Goal: Task Accomplishment & Management: Use online tool/utility

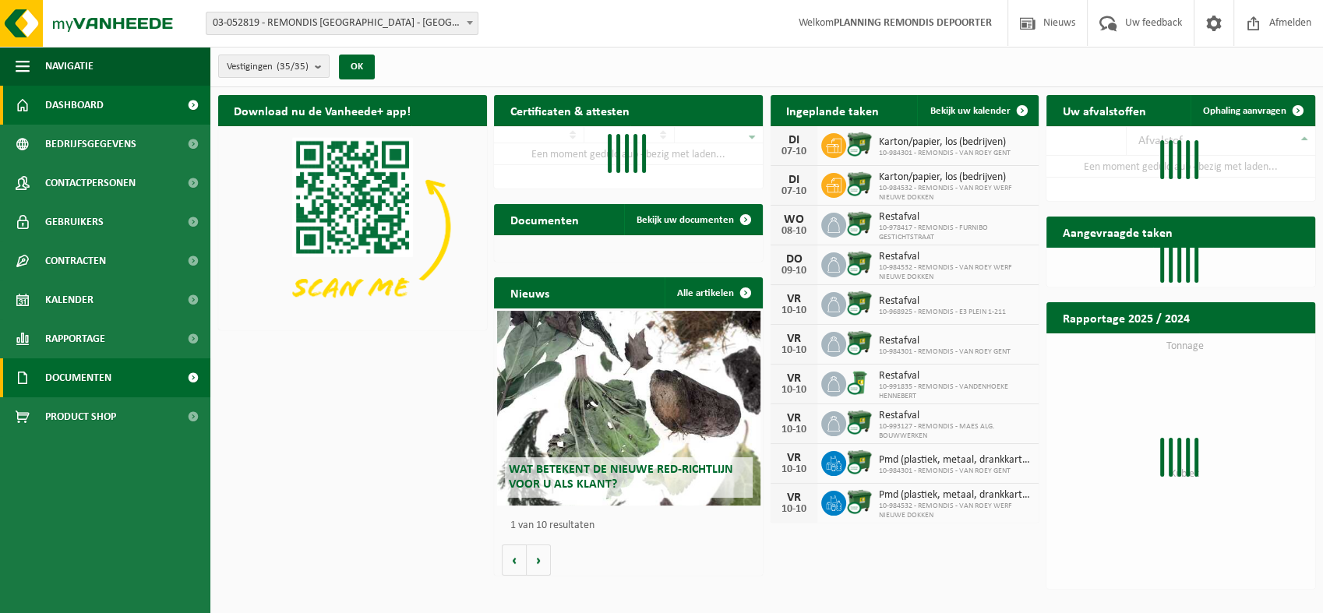
click at [65, 380] on span "Documenten" at bounding box center [78, 377] width 66 height 39
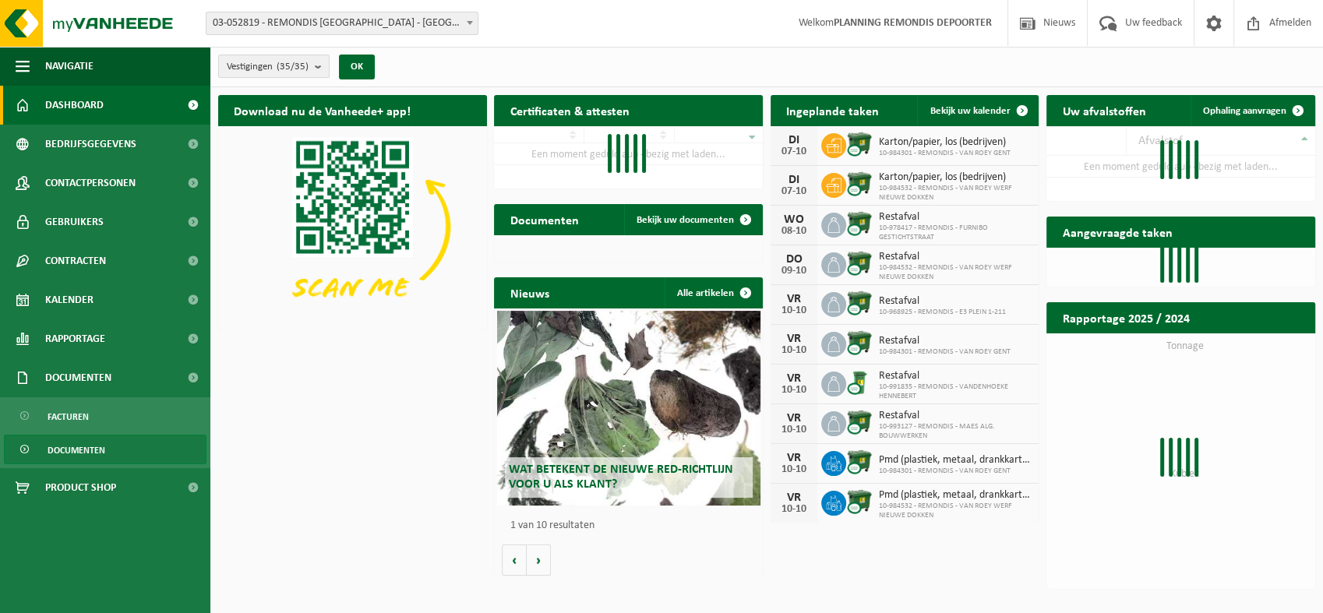
click at [111, 447] on link "Documenten" at bounding box center [105, 450] width 203 height 30
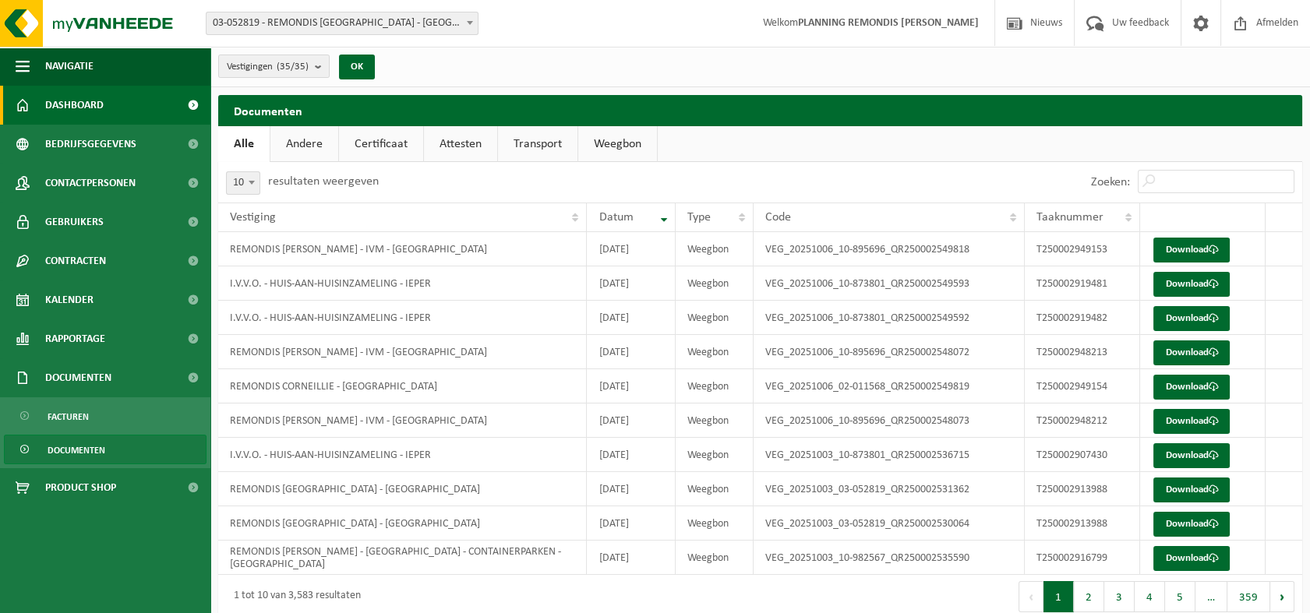
click at [79, 104] on span "Dashboard" at bounding box center [74, 105] width 58 height 39
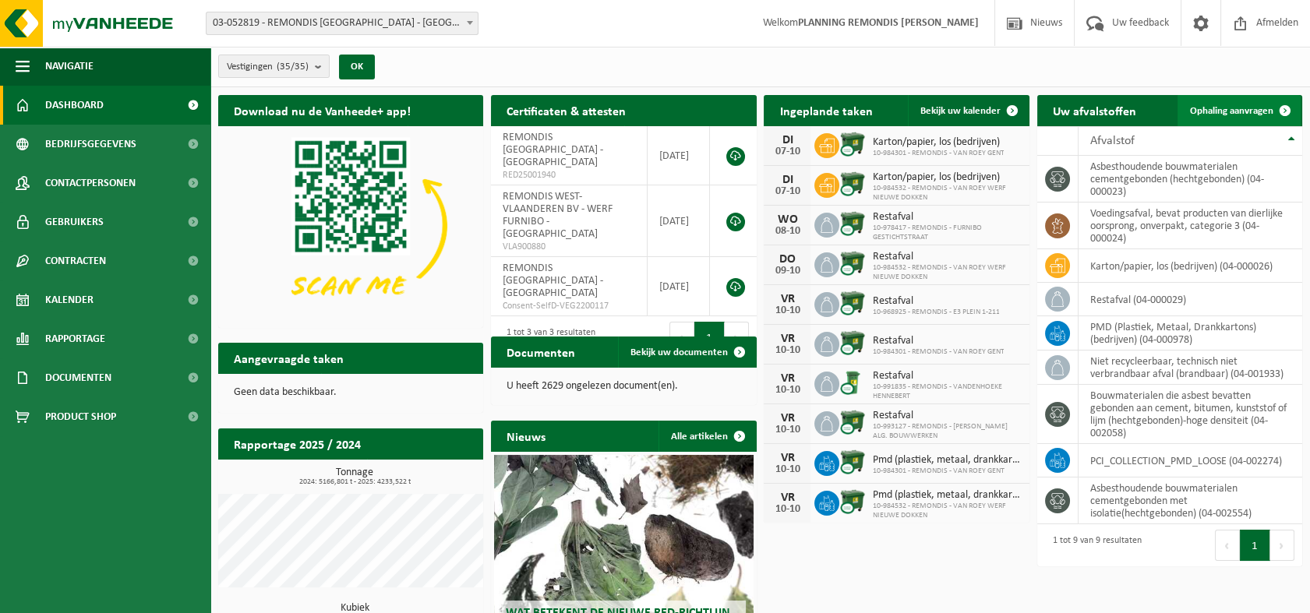
click at [1228, 111] on span "Ophaling aanvragen" at bounding box center [1231, 111] width 83 height 10
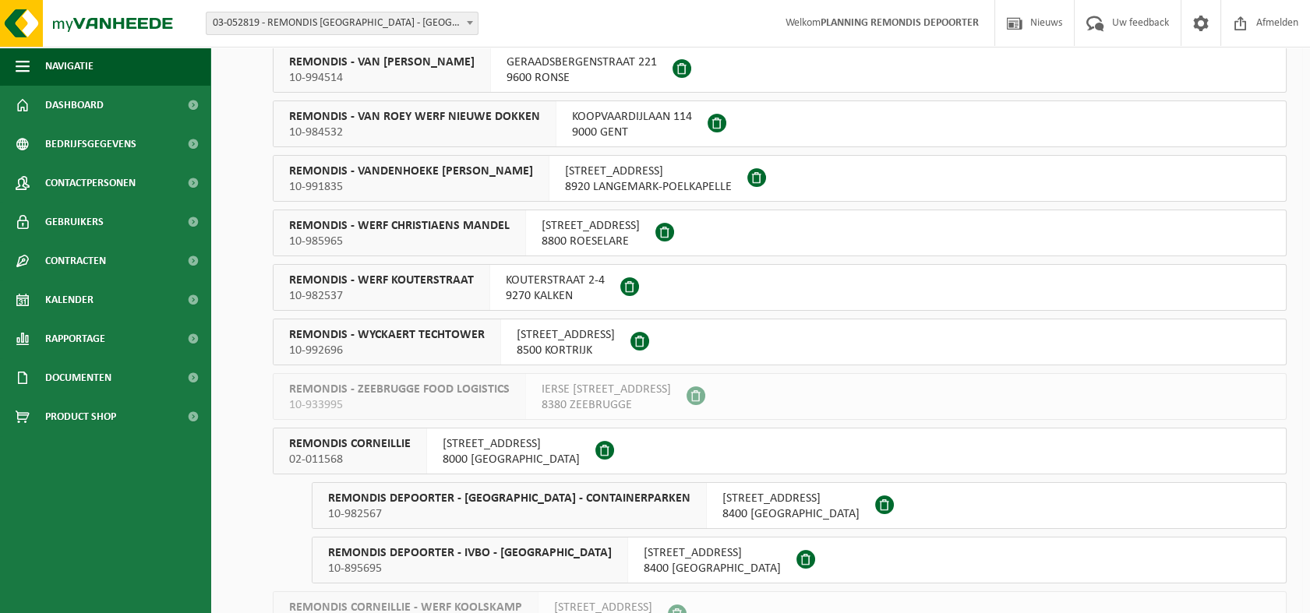
scroll to position [952, 0]
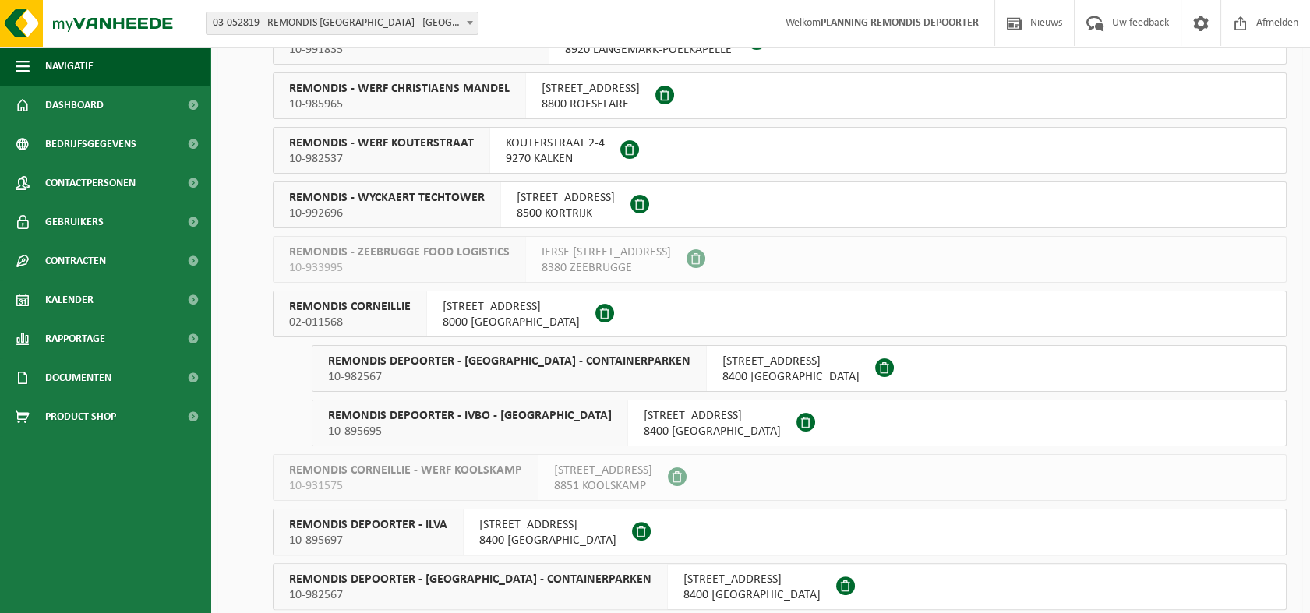
click at [493, 430] on span "10-895695" at bounding box center [470, 432] width 284 height 16
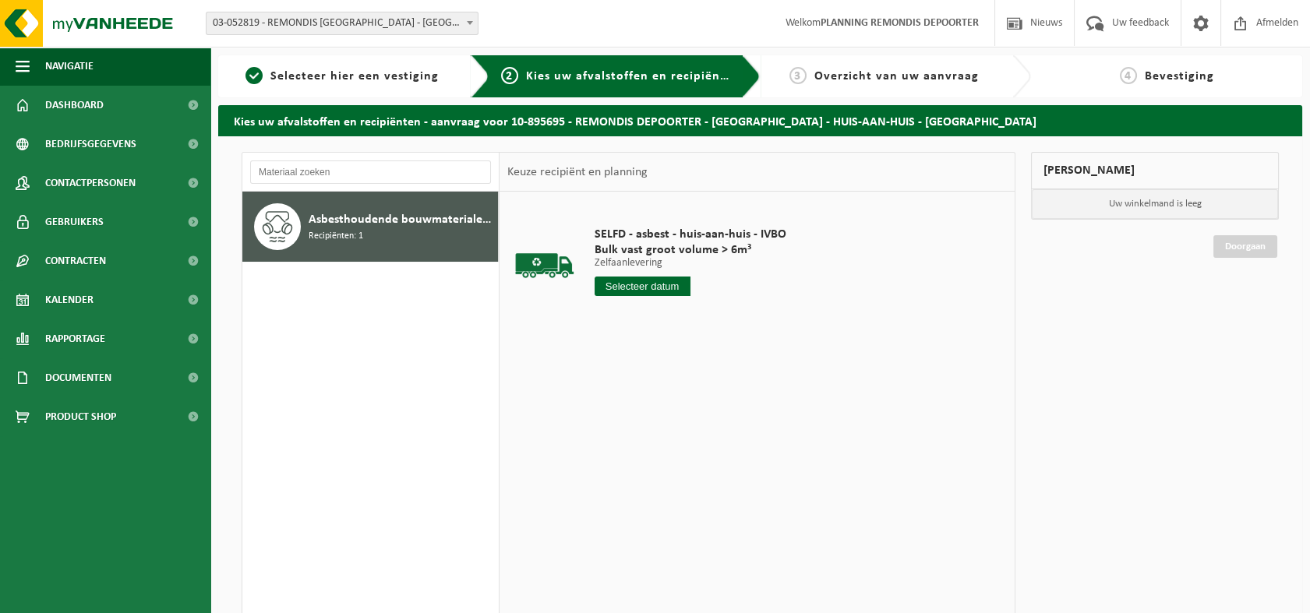
click at [656, 284] on input "text" at bounding box center [642, 286] width 96 height 19
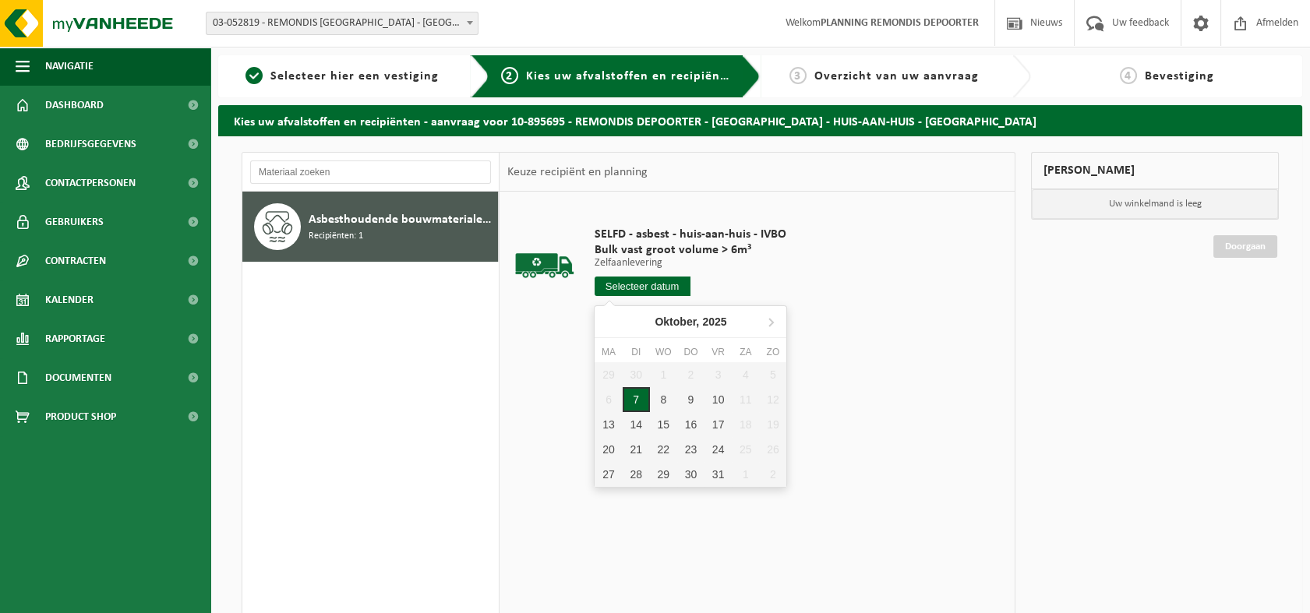
click at [637, 400] on div "7" at bounding box center [636, 399] width 27 height 25
type input "Van 2025-10-07"
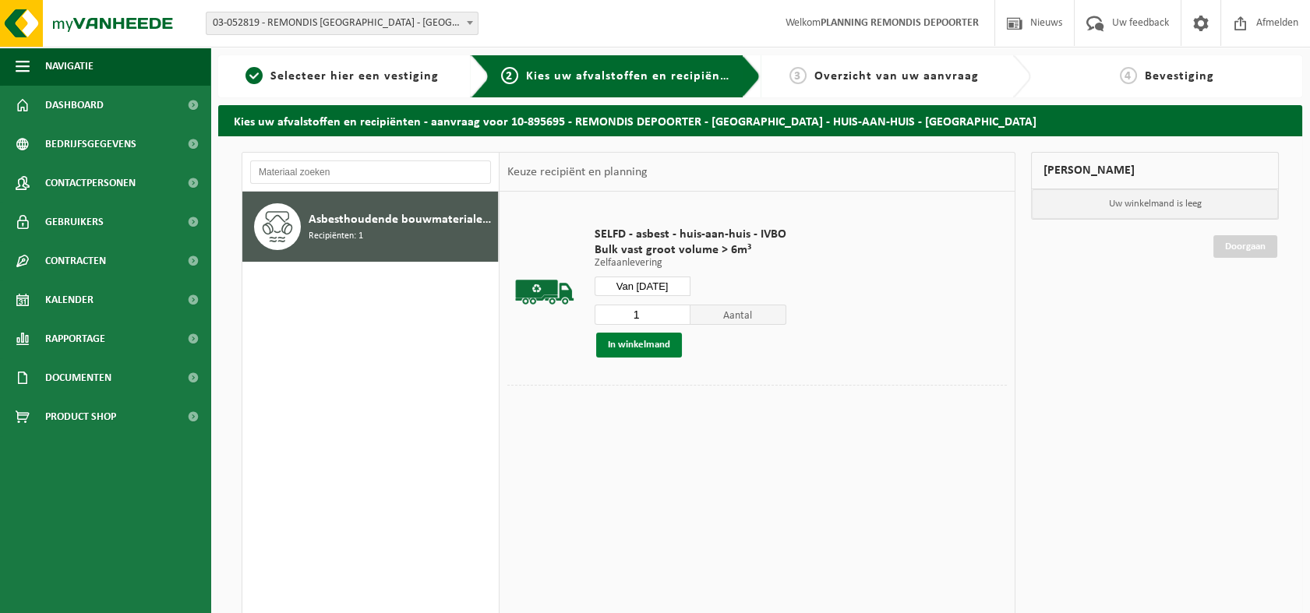
click at [638, 343] on button "In winkelmand" at bounding box center [639, 345] width 86 height 25
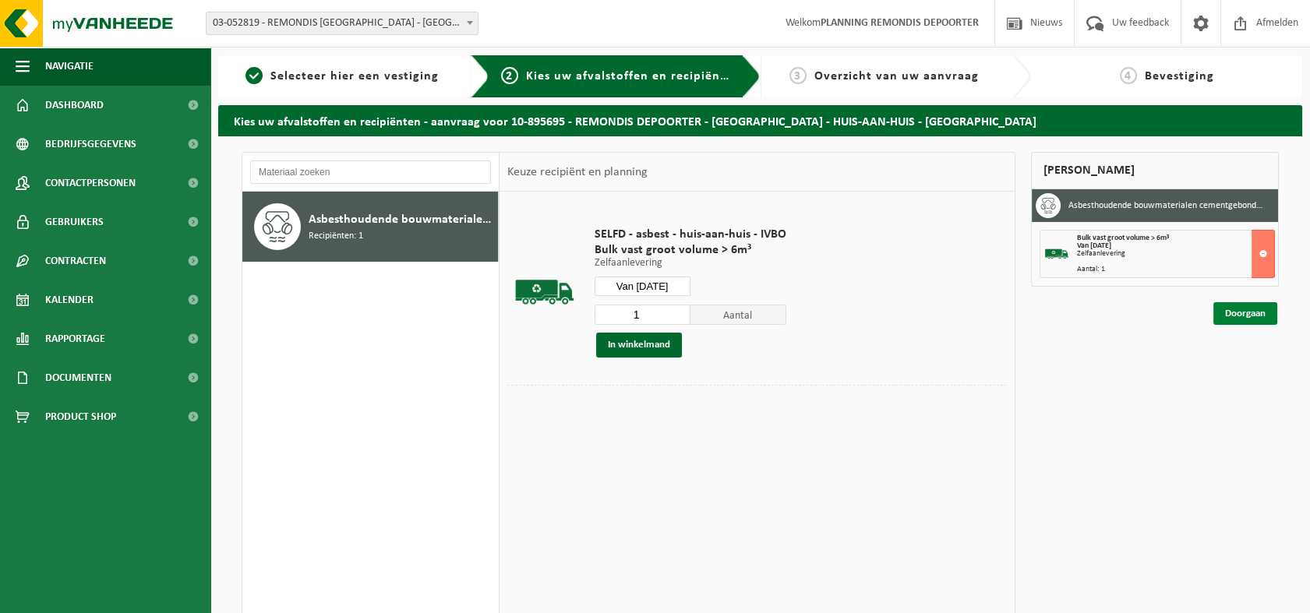
click at [1248, 312] on link "Doorgaan" at bounding box center [1245, 313] width 64 height 23
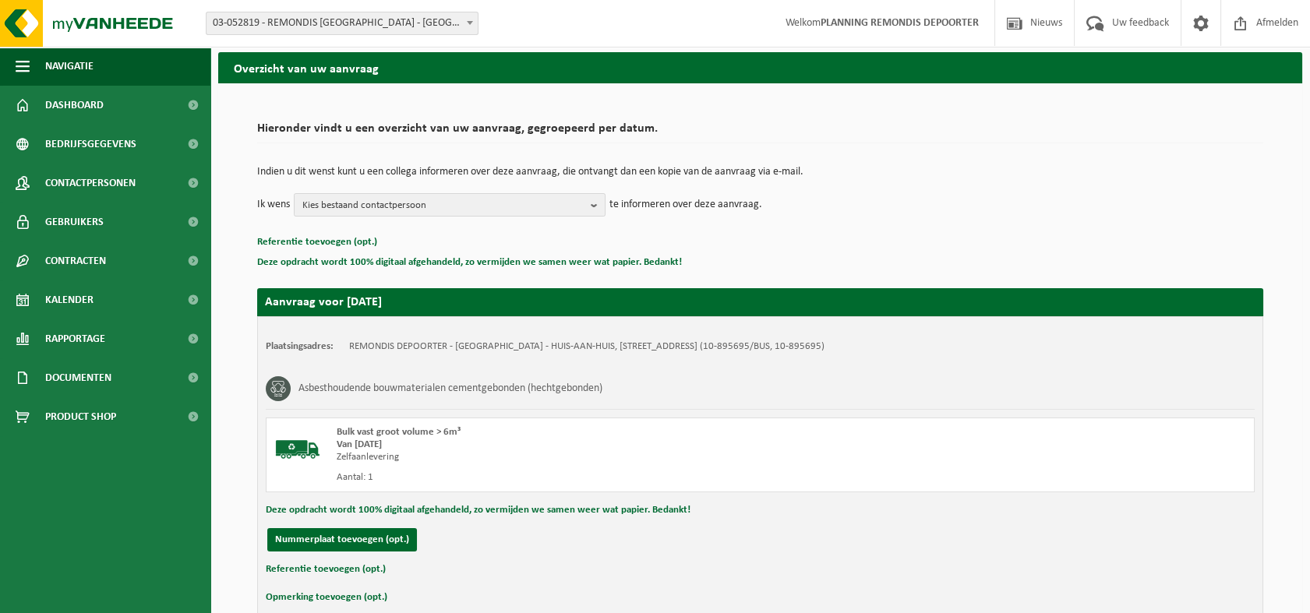
scroll to position [134, 0]
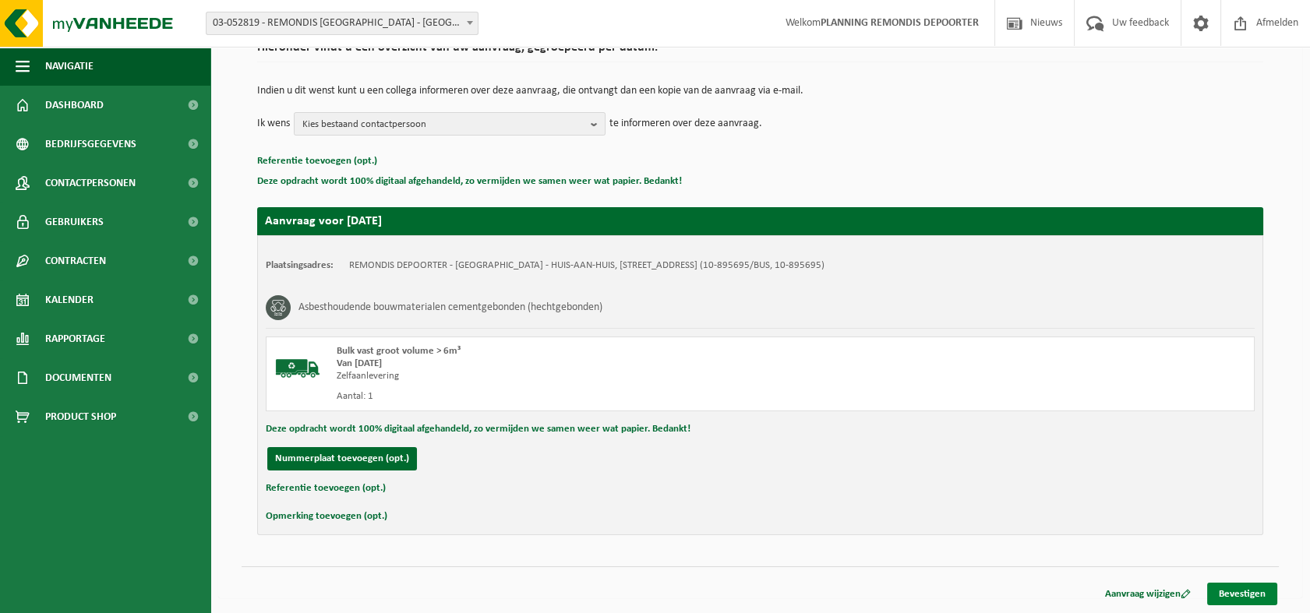
click at [1224, 595] on link "Bevestigen" at bounding box center [1242, 594] width 70 height 23
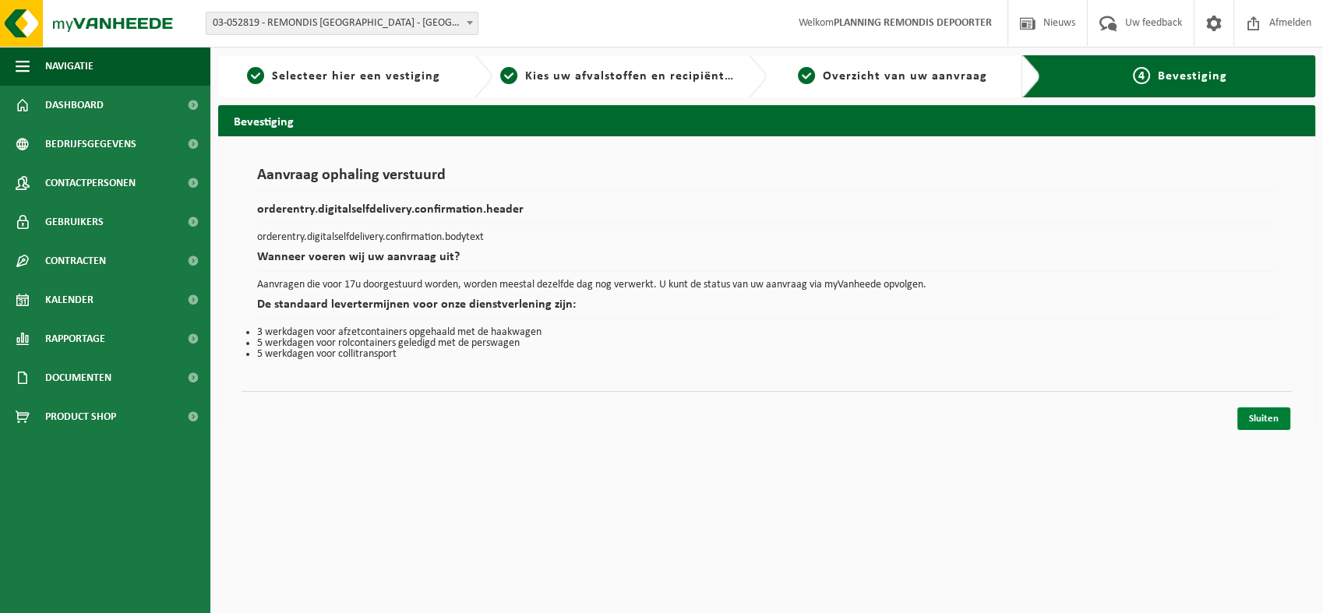
click at [1268, 415] on link "Sluiten" at bounding box center [1263, 418] width 53 height 23
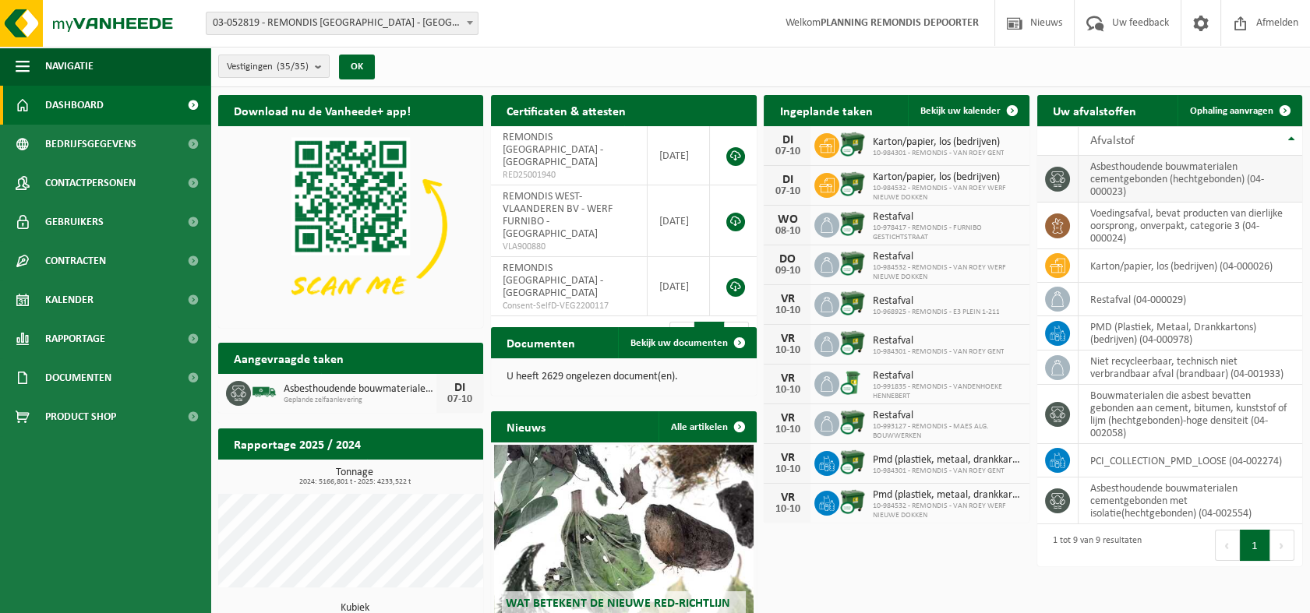
click at [1176, 178] on td "asbesthoudende bouwmaterialen cementgebonden (hechtgebonden) (04-000023)" at bounding box center [1190, 179] width 224 height 47
click at [1139, 169] on td "asbesthoudende bouwmaterialen cementgebonden (hechtgebonden) (04-000023)" at bounding box center [1190, 179] width 224 height 47
drag, startPoint x: 1139, startPoint y: 169, endPoint x: 1057, endPoint y: 173, distance: 81.9
click at [1057, 173] on icon at bounding box center [1056, 179] width 15 height 16
click at [1227, 111] on span "Ophaling aanvragen" at bounding box center [1231, 111] width 83 height 10
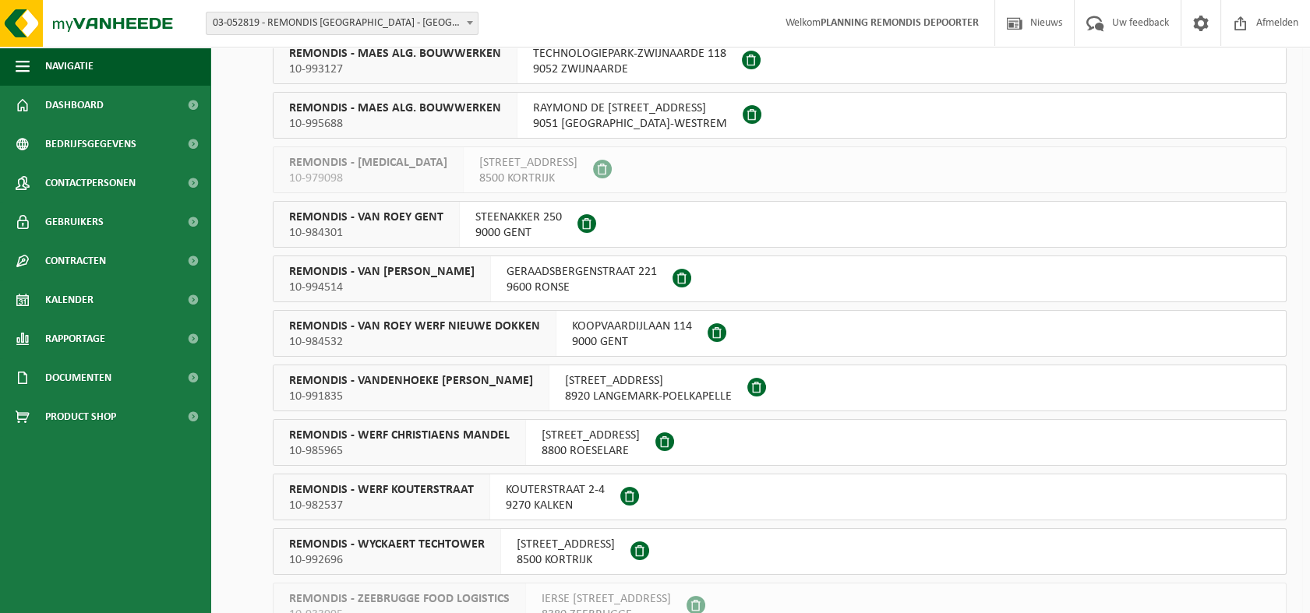
scroll to position [866, 0]
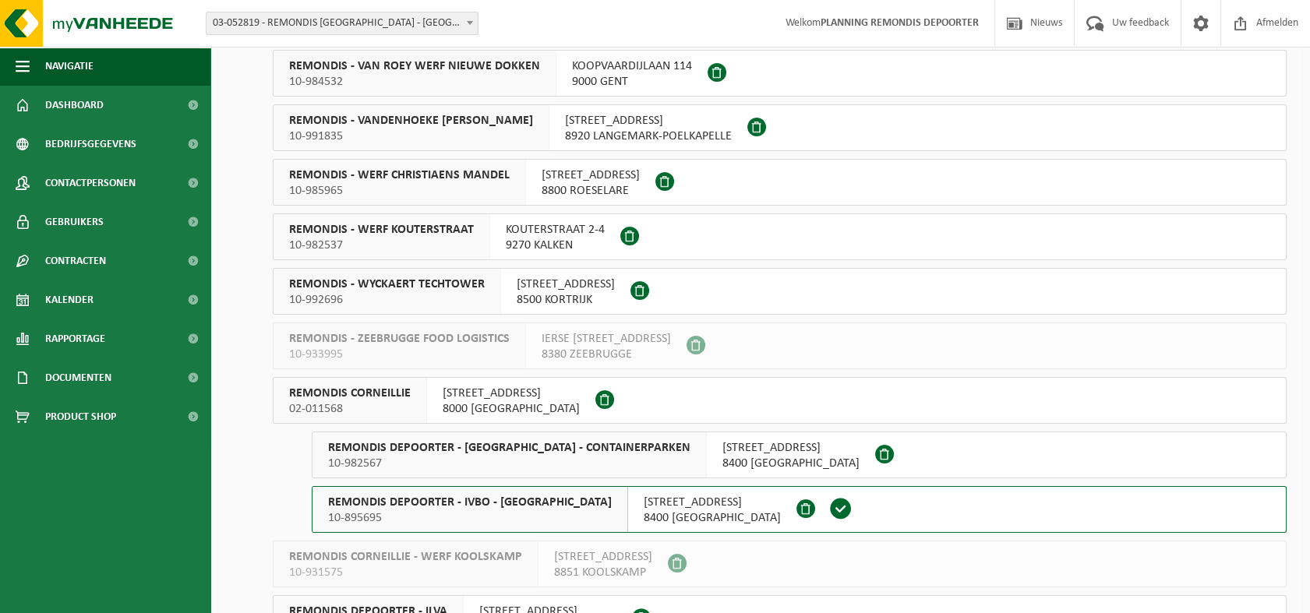
click at [355, 403] on span "02-011568" at bounding box center [350, 409] width 122 height 16
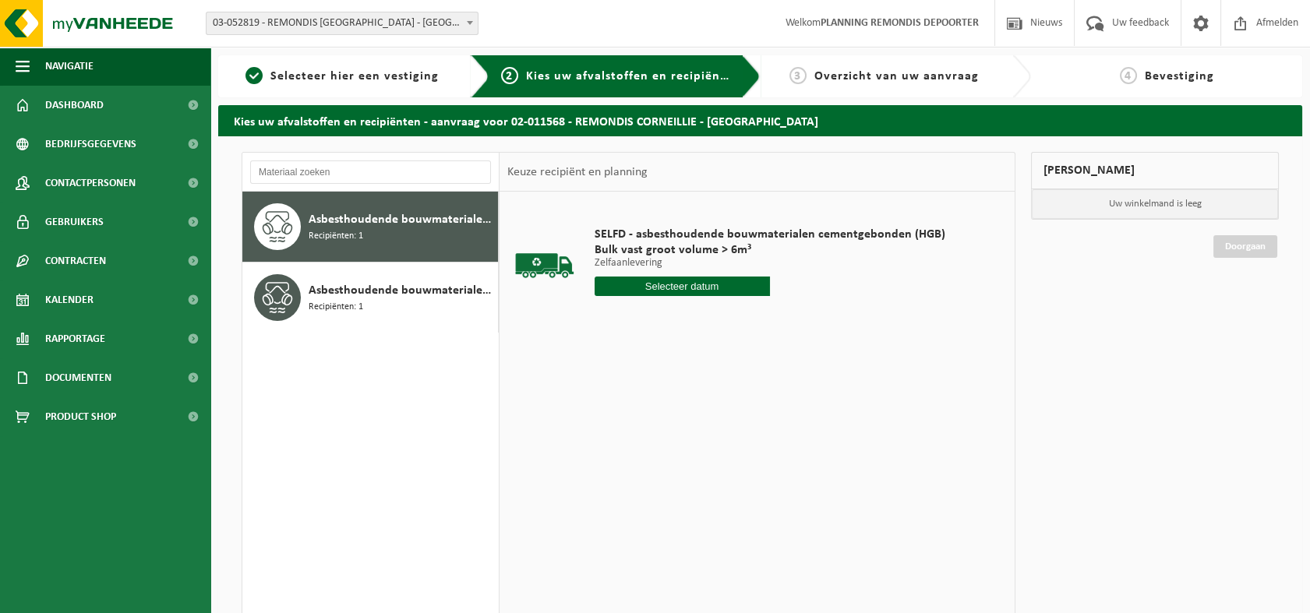
click at [679, 287] on input "text" at bounding box center [681, 286] width 175 height 19
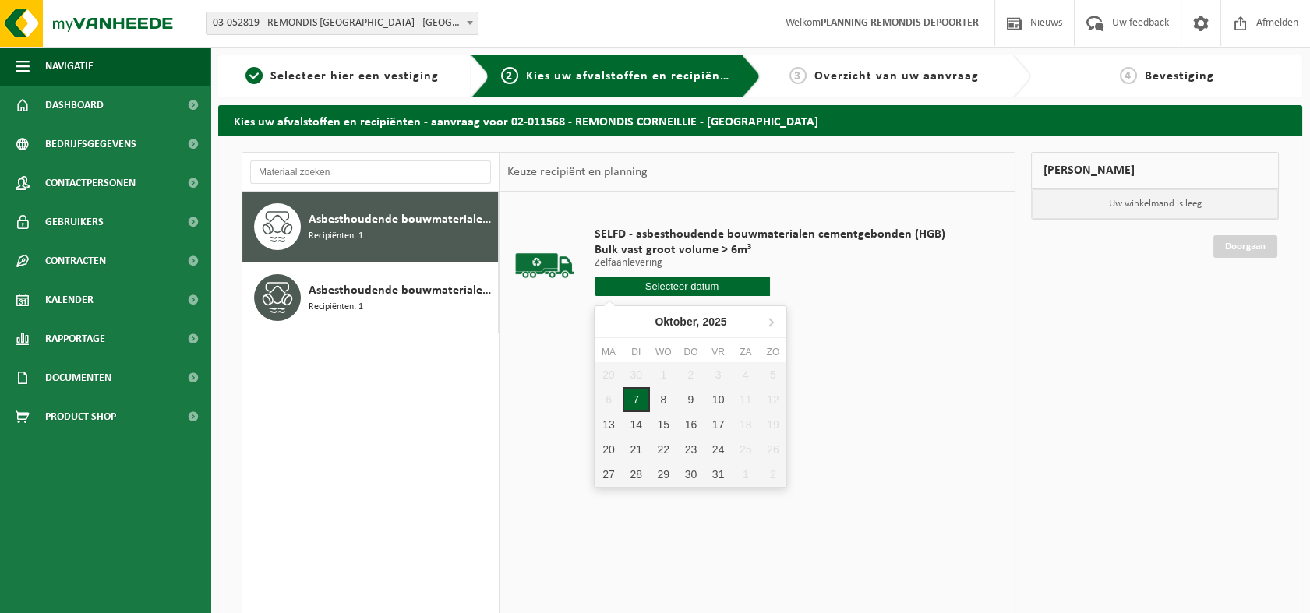
click at [636, 400] on div "7" at bounding box center [636, 399] width 27 height 25
type input "Van [DATE]"
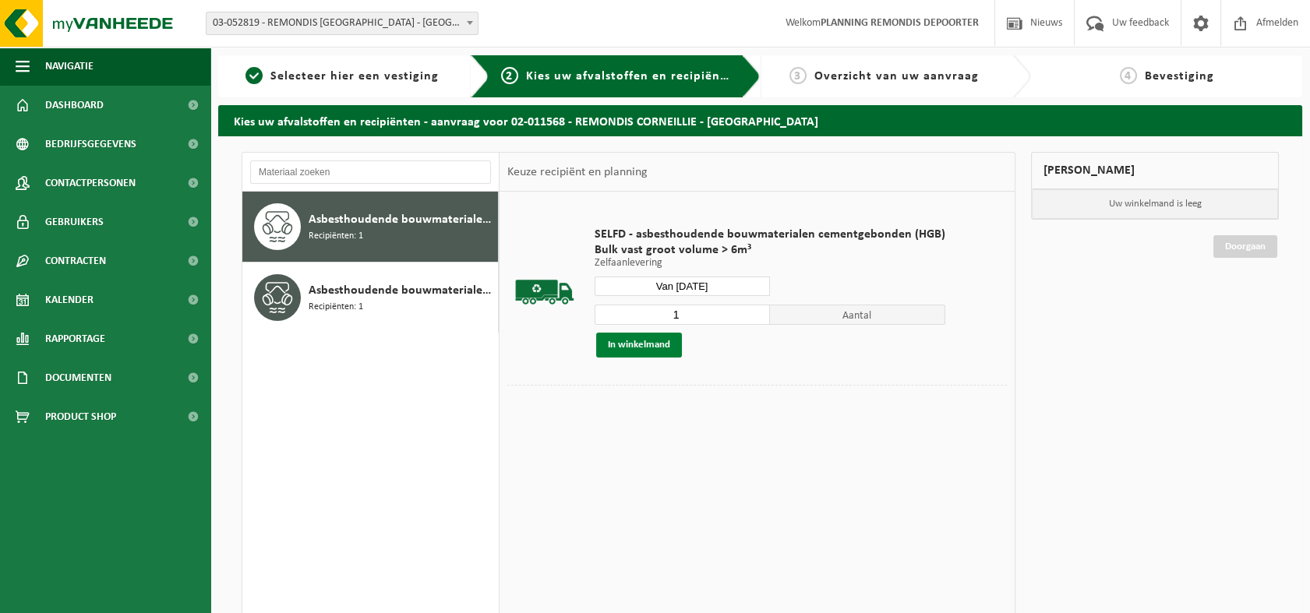
click at [637, 347] on button "In winkelmand" at bounding box center [639, 345] width 86 height 25
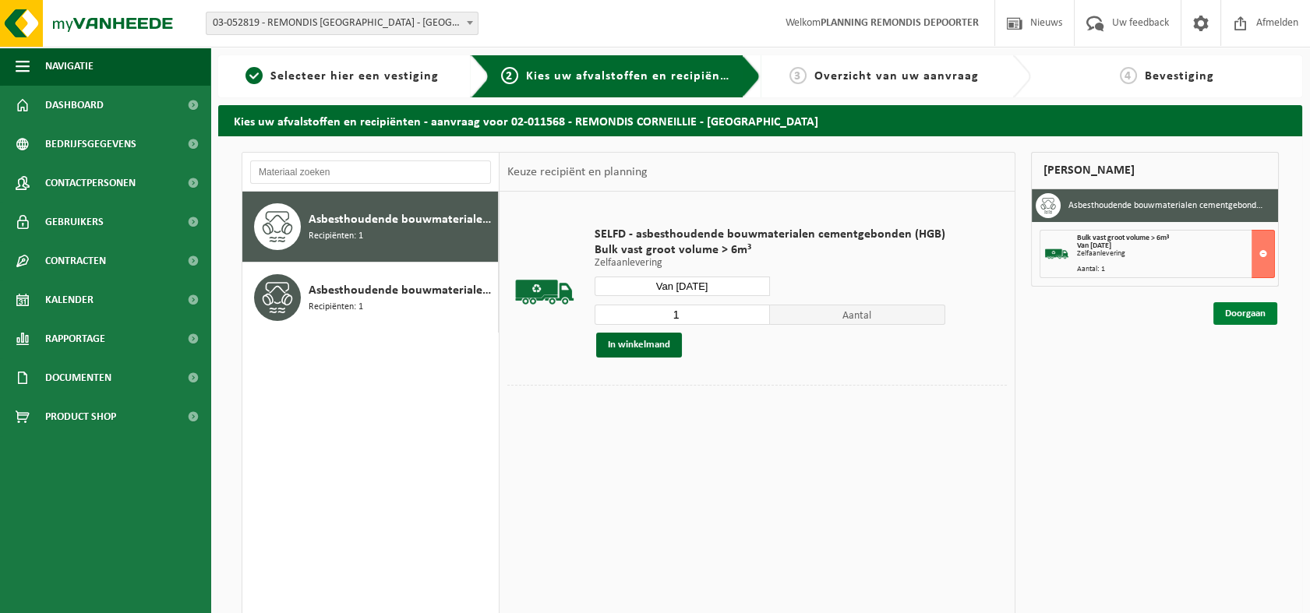
click at [1243, 314] on link "Doorgaan" at bounding box center [1245, 313] width 64 height 23
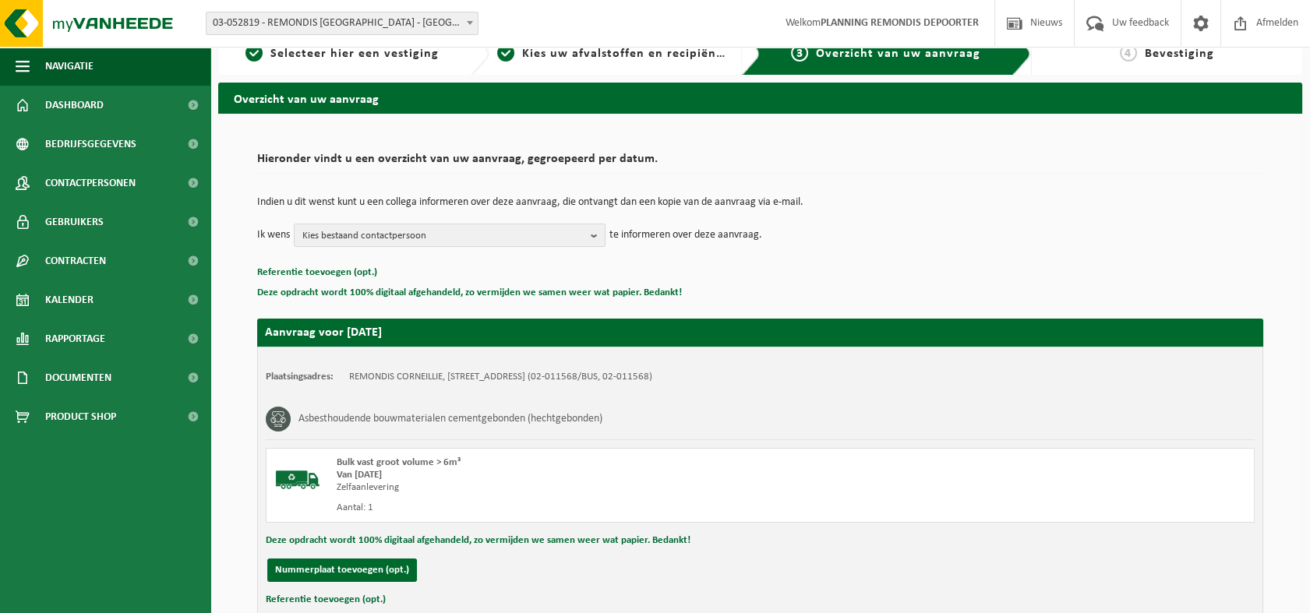
scroll to position [134, 0]
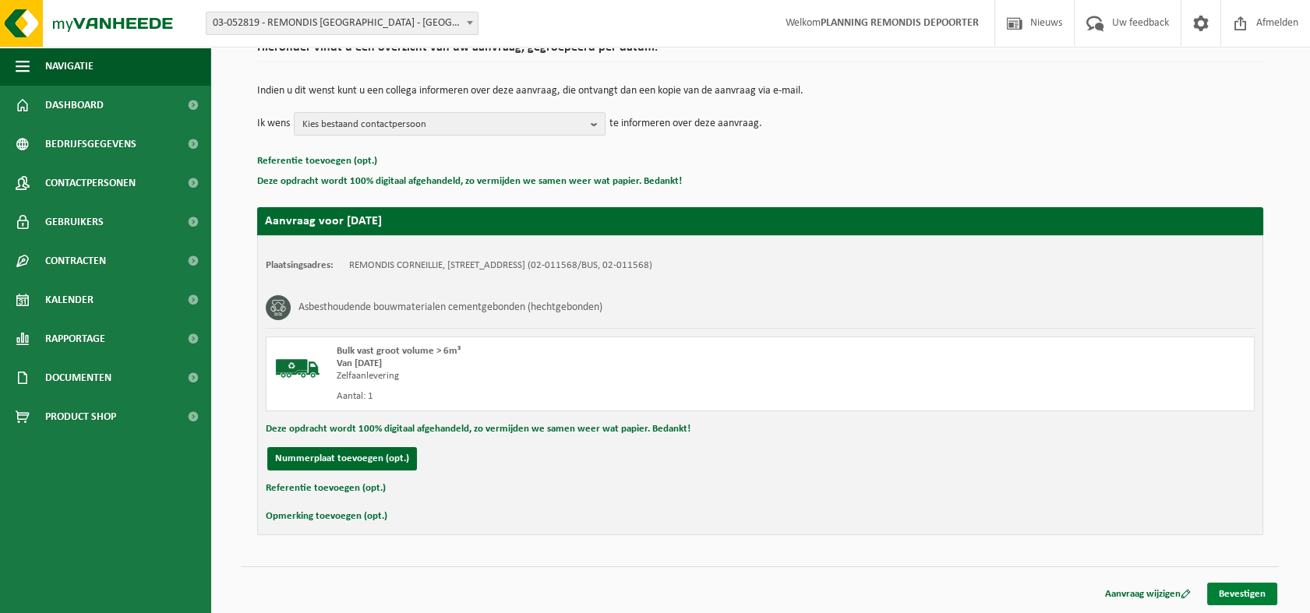
click at [1243, 593] on link "Bevestigen" at bounding box center [1242, 594] width 70 height 23
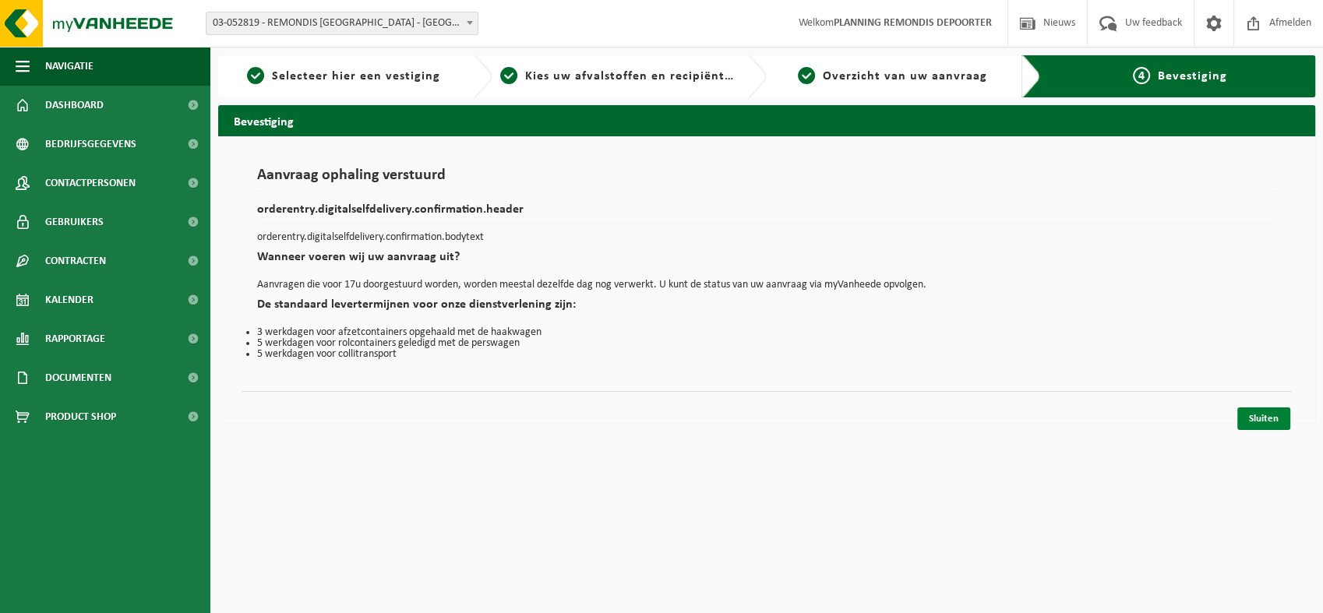
click at [1248, 411] on link "Sluiten" at bounding box center [1263, 418] width 53 height 23
